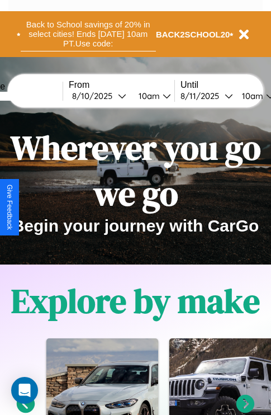
click at [88, 34] on button "Back to School savings of 20% in select cities! Ends [DATE] 10am PT. Use code:" at bounding box center [88, 34] width 135 height 35
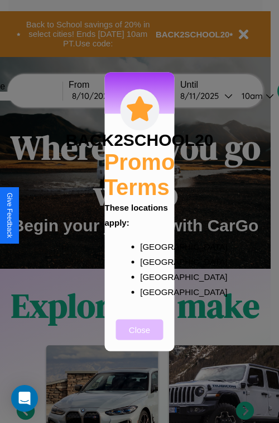
click at [140, 337] on button "Close" at bounding box center [139, 329] width 47 height 21
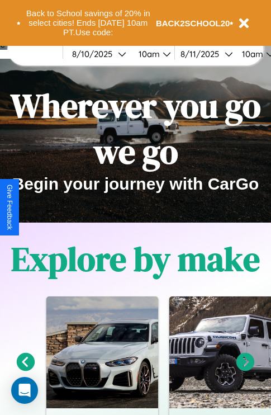
scroll to position [172, 0]
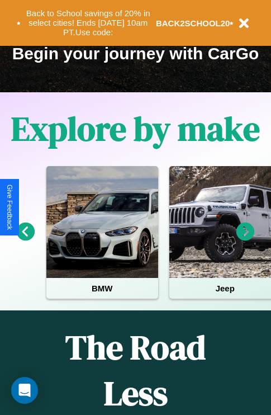
click at [245, 239] on icon at bounding box center [245, 231] width 18 height 18
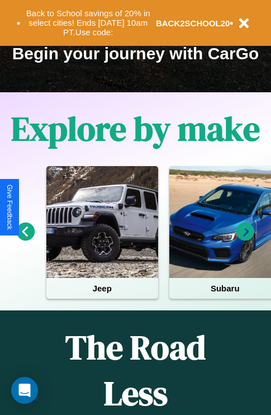
click at [245, 239] on icon at bounding box center [245, 231] width 18 height 18
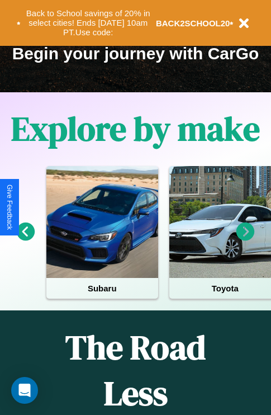
click at [25, 239] on icon at bounding box center [26, 231] width 18 height 18
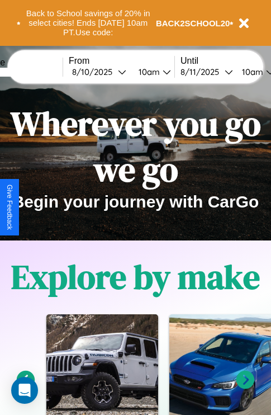
scroll to position [0, 0]
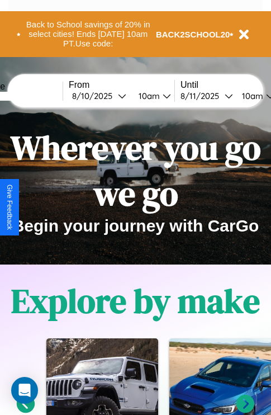
click at [37, 96] on input "text" at bounding box center [21, 96] width 84 height 9
type input "******"
click at [113, 96] on div "[DATE]" at bounding box center [95, 96] width 46 height 11
select select "*"
select select "****"
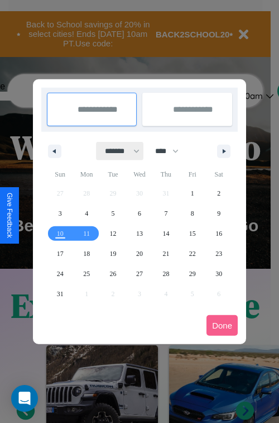
click at [117, 151] on select "******* ******** ***** ***** *** **** **** ****** ********* ******* ******** **…" at bounding box center [120, 151] width 47 height 18
select select "*"
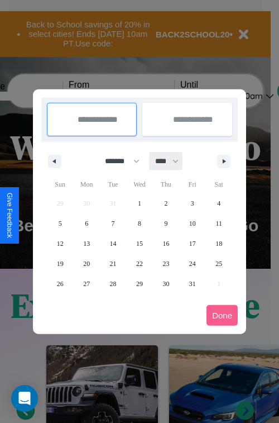
click at [172, 161] on select "**** **** **** **** **** **** **** **** **** **** **** **** **** **** **** ****…" at bounding box center [167, 161] width 34 height 18
select select "****"
click at [87, 263] on span "19" at bounding box center [86, 264] width 7 height 20
type input "**********"
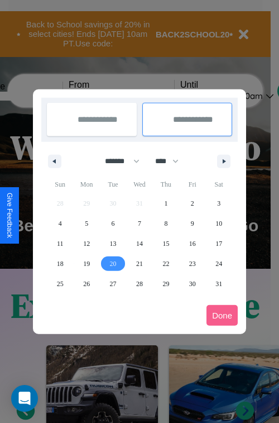
click at [113, 263] on span "20" at bounding box center [113, 264] width 7 height 20
type input "**********"
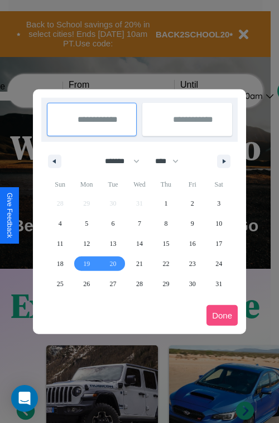
click at [222, 315] on button "Done" at bounding box center [222, 315] width 31 height 21
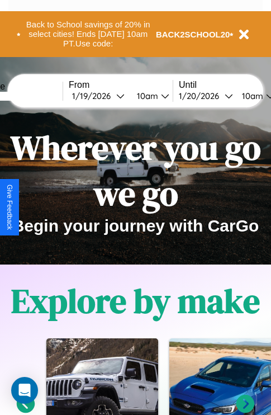
click at [160, 96] on div "10am" at bounding box center [146, 96] width 30 height 11
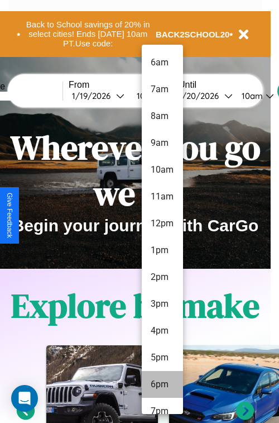
click at [162, 384] on li "6pm" at bounding box center [162, 384] width 41 height 27
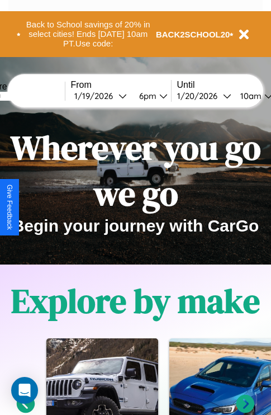
click at [263, 96] on div "10am" at bounding box center [250, 96] width 30 height 11
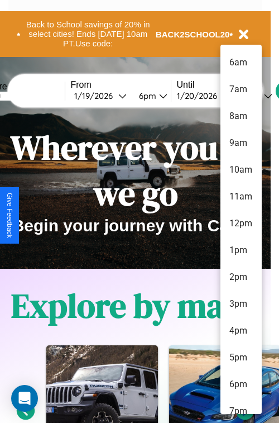
click at [241, 406] on li "7pm" at bounding box center [241, 411] width 41 height 27
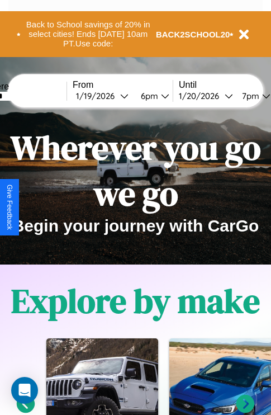
scroll to position [0, 37]
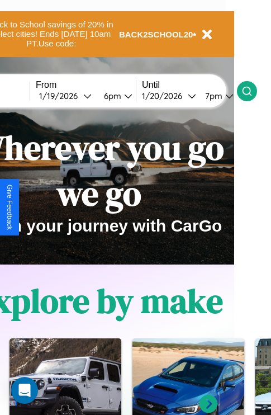
click at [253, 91] on icon at bounding box center [246, 90] width 11 height 11
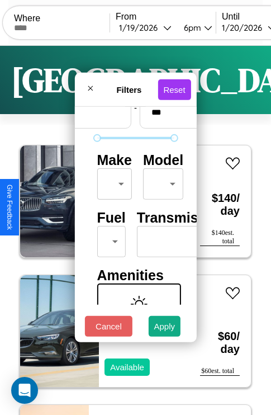
scroll to position [91, 0]
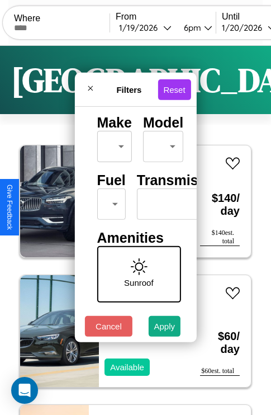
click at [109, 201] on body "CarGo Where From [DATE] 6pm Until [DATE] 7pm Become a Host Login Sign Up London…" at bounding box center [135, 230] width 271 height 461
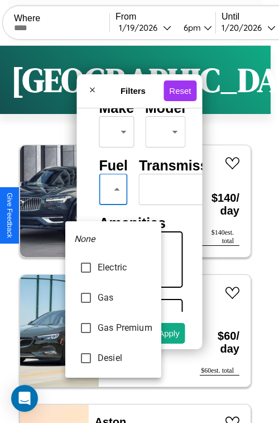
type input "******"
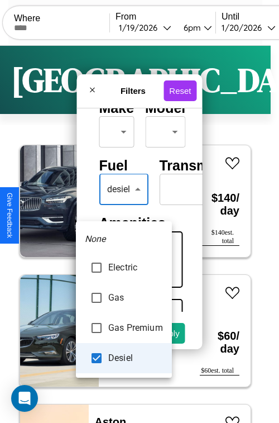
click at [123, 206] on div at bounding box center [139, 211] width 279 height 423
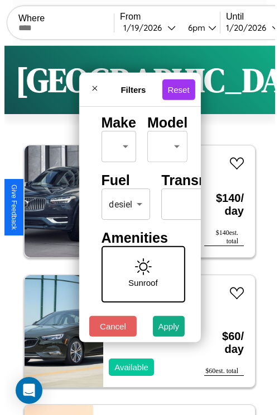
scroll to position [0, 69]
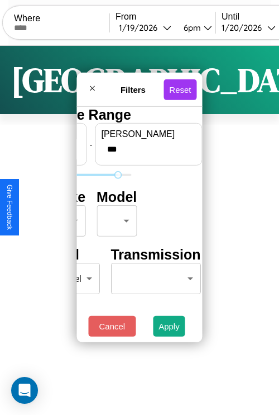
type input "***"
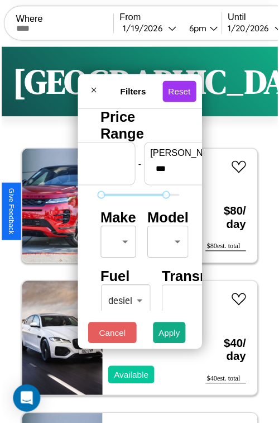
scroll to position [33, 0]
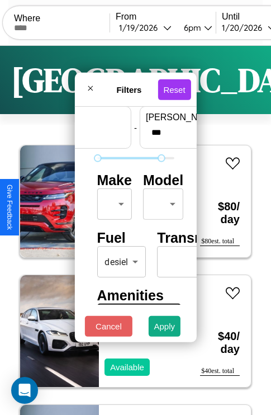
type input "*"
click at [112, 201] on body "CarGo Where From [DATE] 6pm Until [DATE] 7pm Become a Host Login Sign Up London…" at bounding box center [135, 230] width 271 height 461
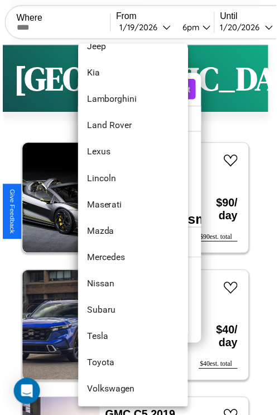
scroll to position [605, 0]
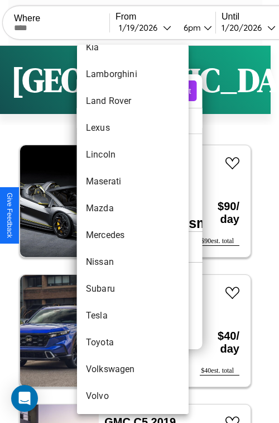
click at [112, 343] on li "Toyota" at bounding box center [133, 342] width 112 height 27
type input "******"
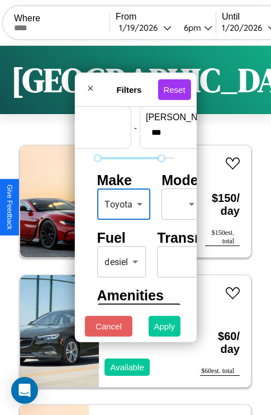
click at [165, 329] on button "Apply" at bounding box center [165, 326] width 32 height 21
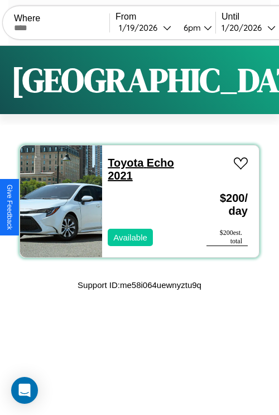
click at [122, 163] on link "Toyota Echo 2021" at bounding box center [141, 168] width 66 height 25
click at [135, 201] on div "Toyota Echo 2021 Available" at bounding box center [148, 201] width 93 height 112
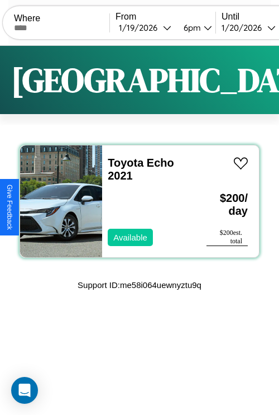
click at [135, 201] on div "Toyota Echo 2021 Available" at bounding box center [148, 201] width 93 height 112
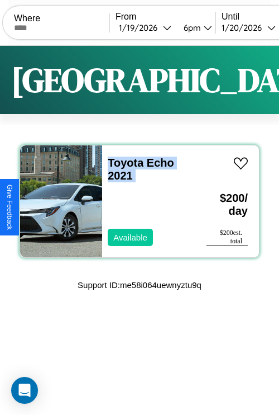
click at [135, 201] on div "Toyota Echo 2021 Available" at bounding box center [148, 201] width 93 height 112
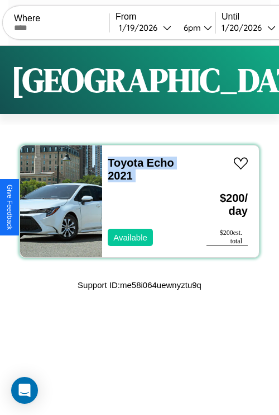
click at [135, 201] on div "Toyota Echo 2021 Available" at bounding box center [148, 201] width 93 height 112
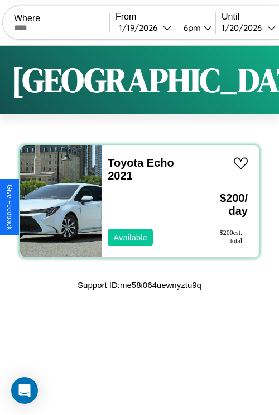
click at [135, 201] on div "Toyota Echo 2021 Available" at bounding box center [148, 201] width 93 height 112
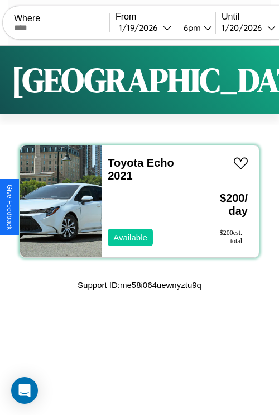
click at [135, 201] on div "Toyota Echo 2021 Available" at bounding box center [148, 201] width 93 height 112
click at [122, 163] on link "Toyota Echo 2021" at bounding box center [141, 168] width 66 height 25
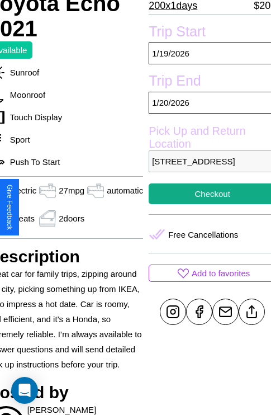
scroll to position [228, 54]
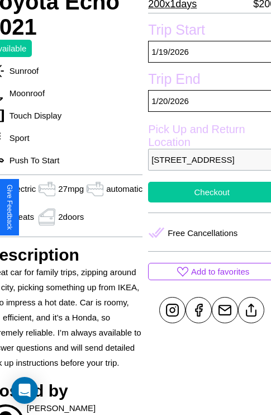
click at [207, 202] on button "Checkout" at bounding box center [211, 192] width 127 height 21
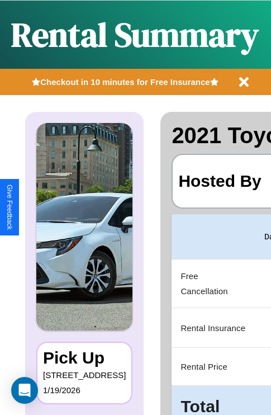
scroll to position [0, 211]
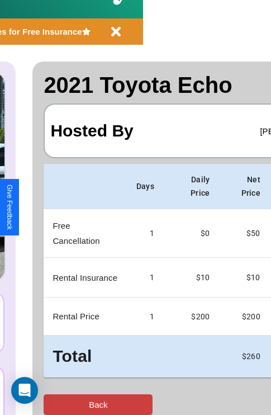
click at [54, 404] on button "Back" at bounding box center [98, 404] width 109 height 21
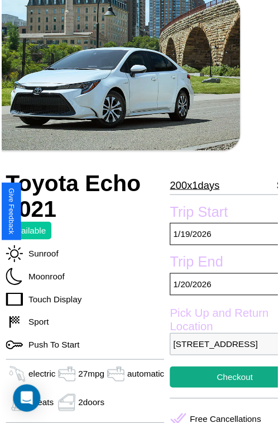
scroll to position [73, 54]
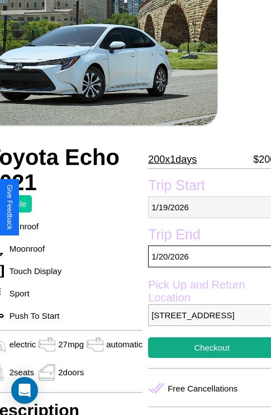
click at [207, 207] on p "1 / 19 / 2026" at bounding box center [211, 207] width 127 height 22
select select "*"
select select "****"
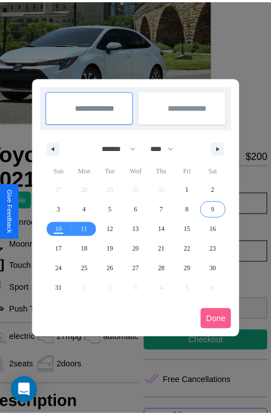
scroll to position [0, 54]
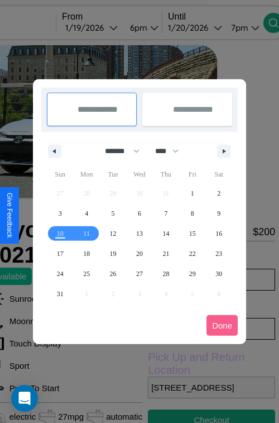
click at [107, 27] on div at bounding box center [139, 211] width 279 height 423
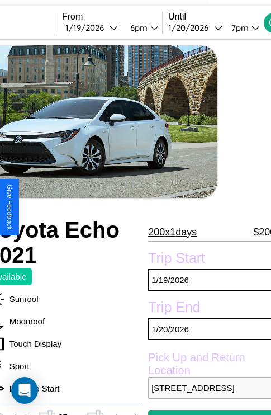
scroll to position [25, 54]
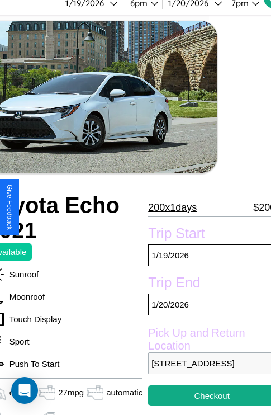
click at [172, 207] on p "200 x 1 days" at bounding box center [172, 207] width 49 height 18
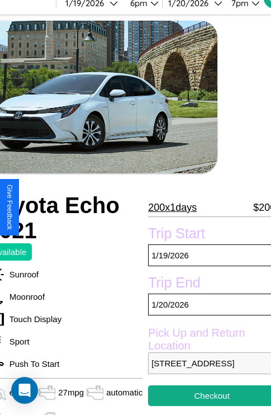
click at [172, 207] on p "200 x 1 days" at bounding box center [172, 207] width 49 height 18
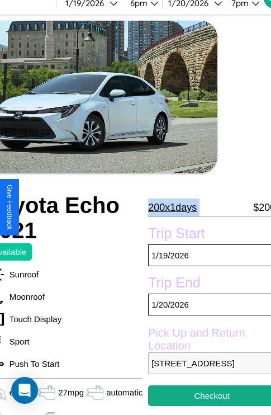
click at [172, 207] on p "200 x 1 days" at bounding box center [172, 207] width 49 height 18
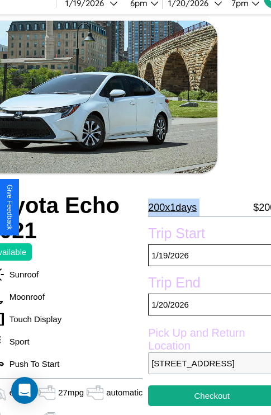
click at [172, 207] on p "200 x 1 days" at bounding box center [172, 207] width 49 height 18
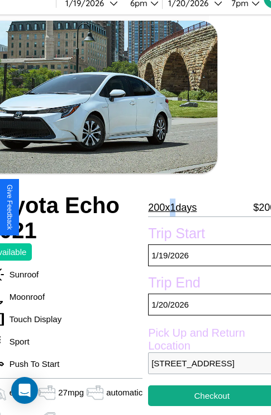
click at [172, 207] on p "200 x 1 days" at bounding box center [172, 207] width 49 height 18
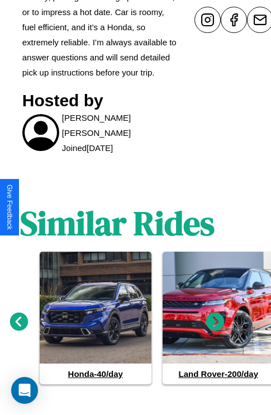
scroll to position [539, 17]
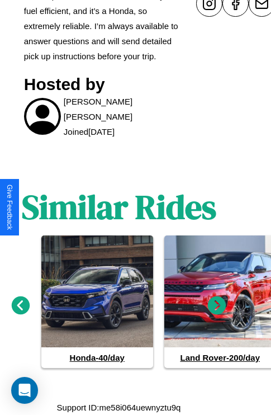
click at [217, 311] on icon at bounding box center [217, 305] width 18 height 18
